Goal: Task Accomplishment & Management: Complete application form

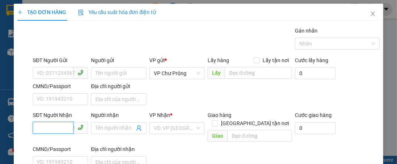
click at [58, 129] on input "SĐT Người Nhận" at bounding box center [53, 128] width 41 height 12
type input "0397046861"
click at [169, 125] on input "search" at bounding box center [174, 128] width 41 height 11
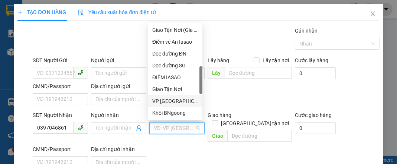
scroll to position [238, 0]
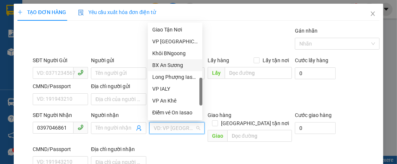
click at [179, 67] on div "BX An Sương" at bounding box center [175, 65] width 46 height 8
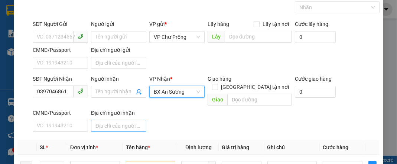
scroll to position [59, 0]
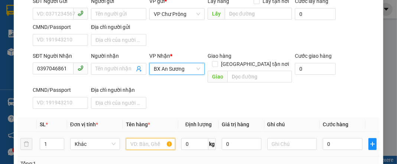
click at [153, 138] on input "text" at bounding box center [151, 144] width 50 height 12
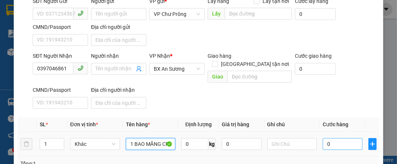
type input "1 BAO MĂNG CR"
click at [341, 138] on input "0" at bounding box center [341, 144] width 39 height 12
type input "1"
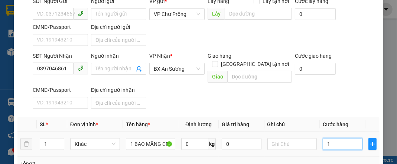
type input "10"
type input "100"
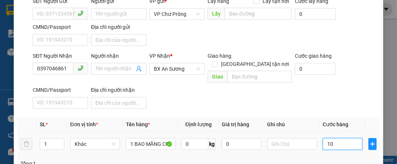
type input "100"
type input "1.000"
type input "10.000"
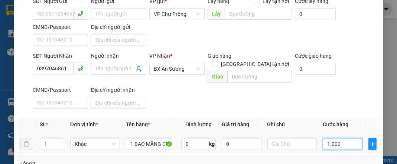
type input "10.000"
type input "100.000"
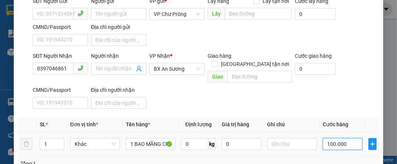
scroll to position [160, 0]
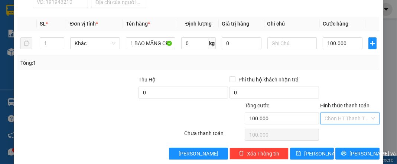
click at [341, 113] on input "Hình thức thanh toán" at bounding box center [347, 118] width 45 height 11
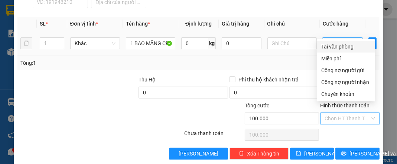
click at [351, 37] on input "100.000" at bounding box center [341, 43] width 39 height 12
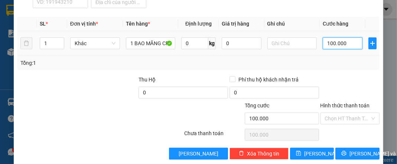
type input "8"
type input "80"
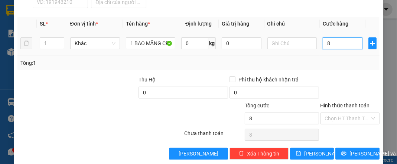
type input "80"
type input "800"
type input "8.000"
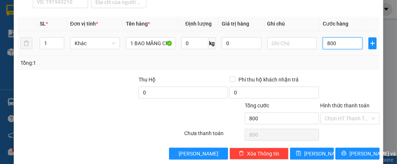
type input "8.000"
type input "80.000"
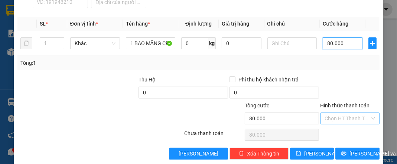
type input "80.000"
click at [356, 113] on input "Hình thức thanh toán" at bounding box center [347, 118] width 45 height 11
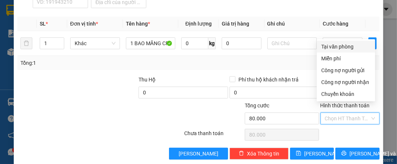
click at [342, 47] on div "Tại văn phòng" at bounding box center [345, 47] width 49 height 8
type input "0"
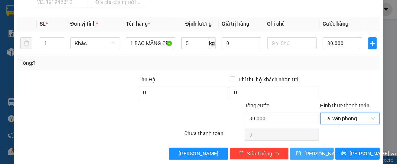
click at [322, 148] on button "[PERSON_NAME]" at bounding box center [312, 154] width 44 height 12
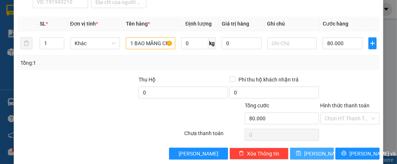
type input "0"
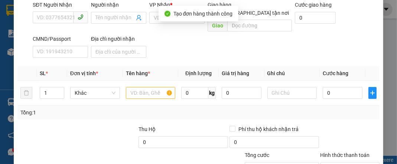
scroll to position [72, 0]
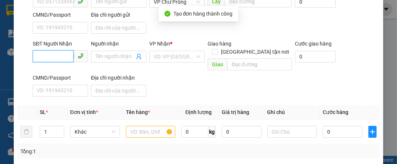
click at [60, 56] on input "SĐT Người Nhận" at bounding box center [53, 56] width 41 height 12
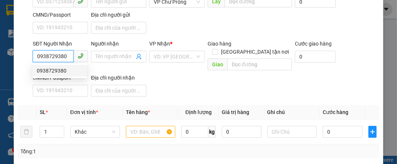
click at [68, 72] on div "0938729380" at bounding box center [60, 71] width 46 height 8
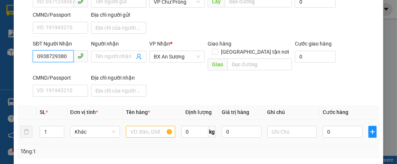
type input "0938729380"
click at [139, 126] on input "text" at bounding box center [151, 132] width 50 height 12
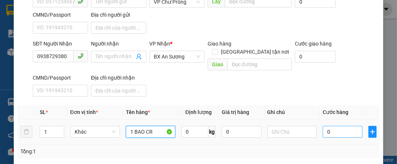
type input "1 BAO CR"
click at [341, 126] on input "0" at bounding box center [341, 132] width 39 height 12
type input "8"
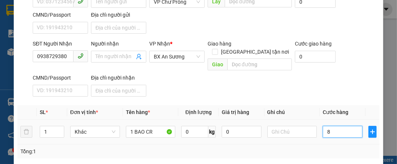
type input "80"
type input "800"
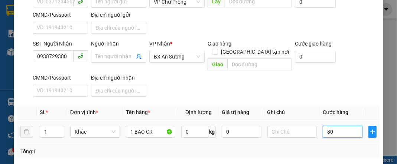
type input "800"
type input "8.000"
type input "80.000"
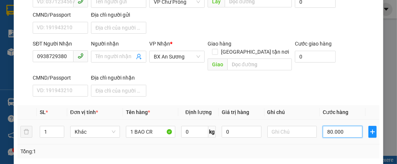
type input "80.000"
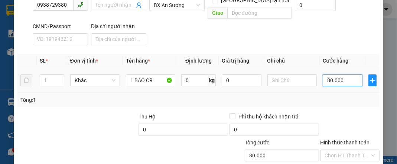
scroll to position [160, 0]
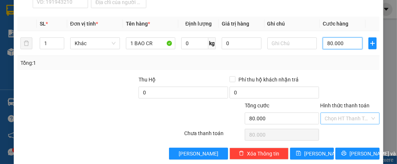
type input "80.000"
click at [341, 113] on input "Hình thức thanh toán" at bounding box center [347, 118] width 45 height 11
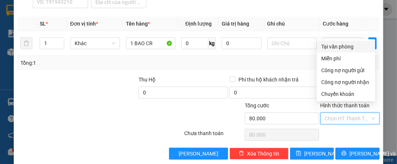
click at [338, 46] on div "Tại văn phòng" at bounding box center [345, 47] width 49 height 8
type input "0"
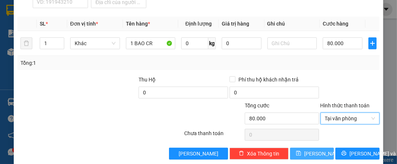
click at [307, 148] on button "[PERSON_NAME]" at bounding box center [312, 154] width 44 height 12
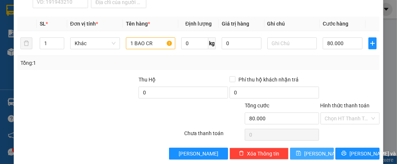
type input "0"
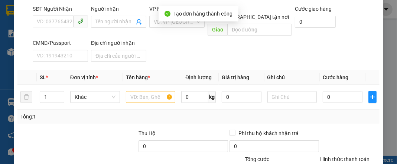
scroll to position [72, 0]
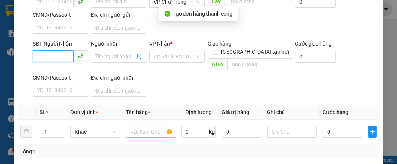
click at [66, 54] on input "SĐT Người Nhận" at bounding box center [53, 56] width 41 height 12
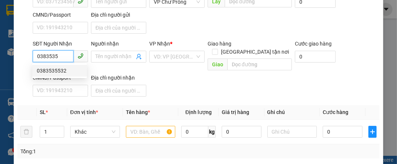
click at [64, 74] on div "0383535532" at bounding box center [60, 71] width 46 height 8
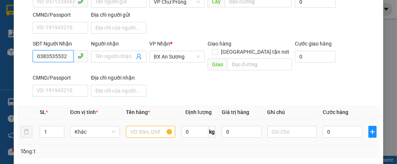
type input "0383535532"
click at [154, 126] on input "text" at bounding box center [151, 132] width 50 height 12
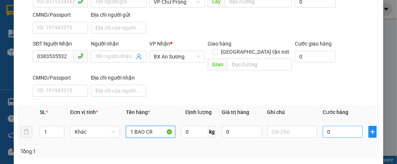
type input "1 BAO CR"
click at [349, 126] on input "0" at bounding box center [341, 132] width 39 height 12
type input "8"
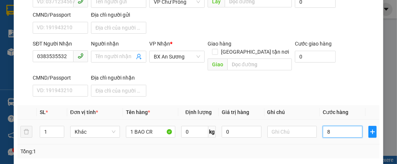
type input "80"
type input "800"
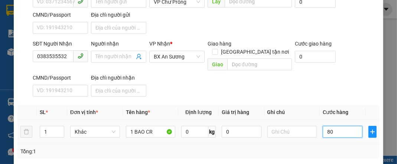
type input "800"
type input "8.000"
type input "80.000"
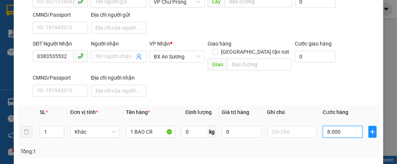
type input "80.000"
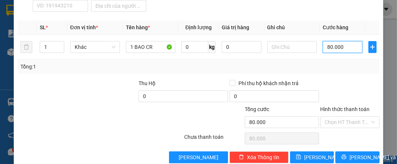
scroll to position [160, 0]
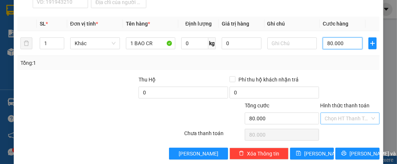
type input "80.000"
click at [340, 113] on input "Hình thức thanh toán" at bounding box center [347, 118] width 45 height 11
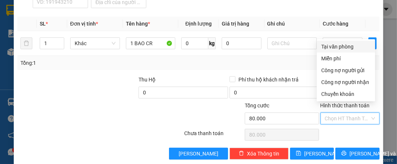
click at [338, 47] on div "Tại văn phòng" at bounding box center [345, 47] width 49 height 8
type input "0"
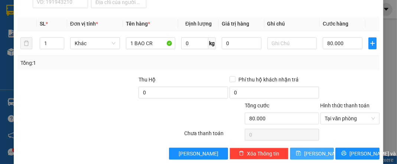
click at [314, 150] on span "[PERSON_NAME]" at bounding box center [324, 154] width 40 height 8
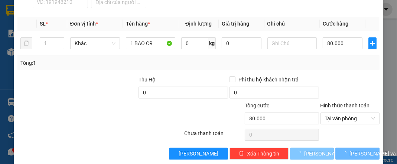
type input "0"
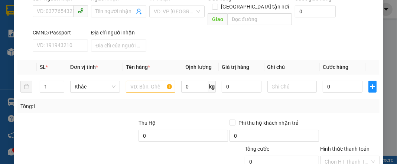
scroll to position [72, 0]
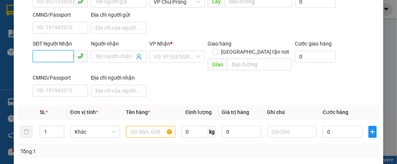
click at [59, 57] on input "SĐT Người Nhận" at bounding box center [53, 56] width 41 height 12
type input "0987101113"
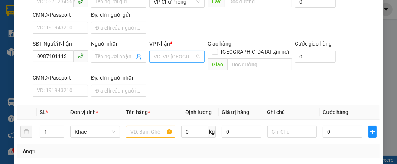
click at [161, 56] on input "search" at bounding box center [174, 56] width 41 height 11
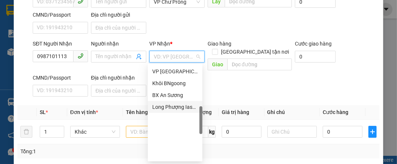
scroll to position [160, 0]
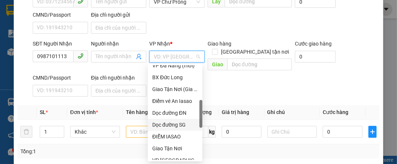
click at [177, 123] on div "Dọc đường SG" at bounding box center [175, 125] width 46 height 8
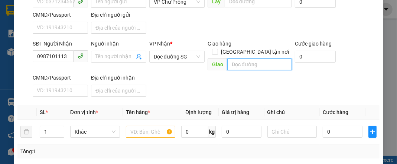
click at [243, 59] on input "text" at bounding box center [259, 65] width 65 height 12
type input "SỞ SAO"
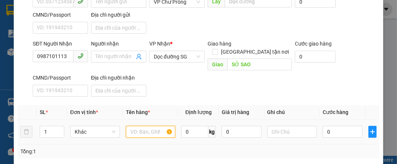
click at [135, 128] on input "text" at bounding box center [151, 132] width 50 height 12
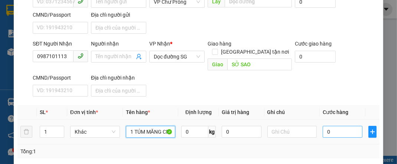
type input "1 TÚM MĂNG CR"
click at [340, 126] on input "0" at bounding box center [341, 132] width 39 height 12
type input "5"
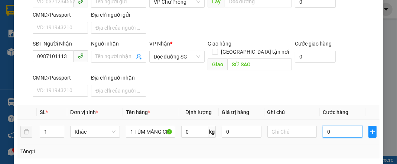
type input "5"
type input "50"
type input "500"
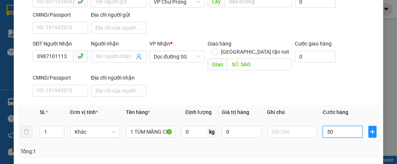
type input "500"
type input "5.000"
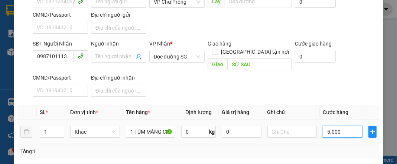
type input "50.000"
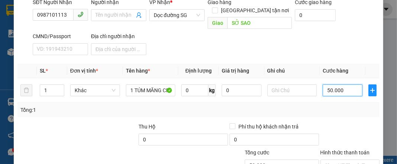
scroll to position [160, 0]
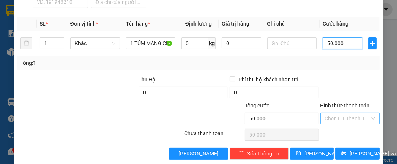
type input "50.000"
click at [344, 113] on input "Hình thức thanh toán" at bounding box center [347, 118] width 45 height 11
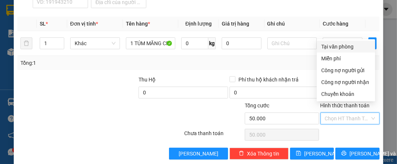
click at [342, 45] on div "Tại văn phòng" at bounding box center [345, 47] width 49 height 8
type input "0"
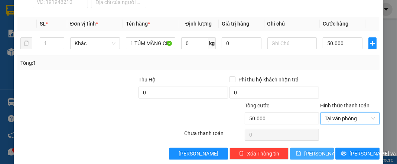
click at [314, 150] on span "[PERSON_NAME]" at bounding box center [324, 154] width 40 height 8
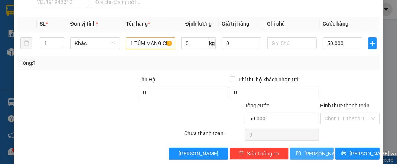
type input "0"
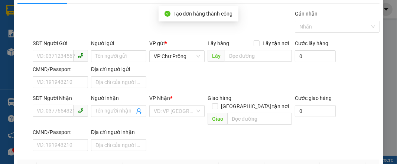
scroll to position [0, 0]
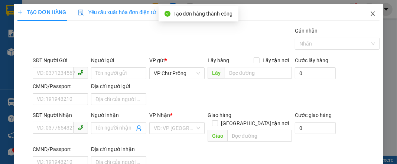
click at [370, 14] on icon "close" at bounding box center [373, 14] width 6 height 6
